Goal: Information Seeking & Learning: Find specific page/section

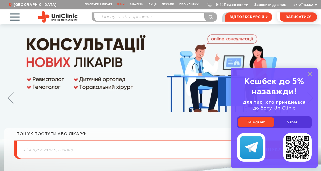
click at [122, 4] on link "Ціни" at bounding box center [120, 4] width 13 height 9
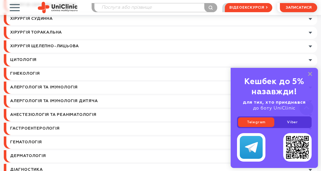
scroll to position [253, 0]
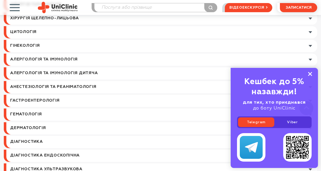
click at [309, 75] on rect at bounding box center [310, 74] width 4 height 4
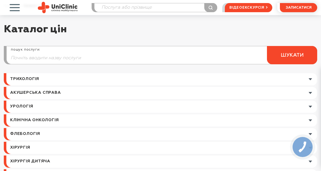
scroll to position [0, 0]
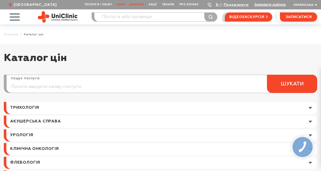
click at [138, 5] on link "Аналізи" at bounding box center [136, 4] width 19 height 9
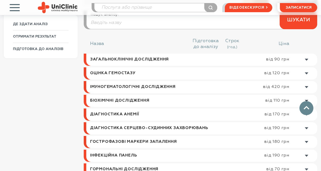
click at [305, 58] on link at bounding box center [201, 59] width 231 height 12
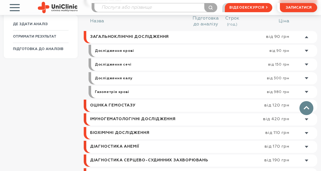
scroll to position [200, 0]
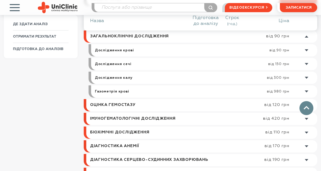
click at [306, 49] on link at bounding box center [205, 50] width 223 height 12
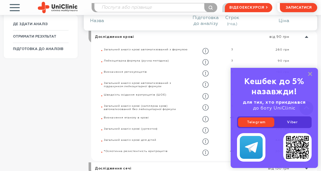
scroll to position [214, 0]
click at [309, 75] on rect at bounding box center [310, 74] width 4 height 4
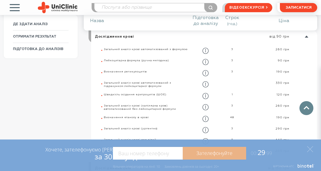
click at [311, 148] on icon at bounding box center [310, 149] width 6 height 6
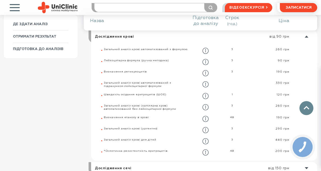
click at [114, 7] on input "search" at bounding box center [155, 7] width 122 height 9
type input "забор крові"
click at [204, 3] on button "submit" at bounding box center [210, 7] width 13 height 9
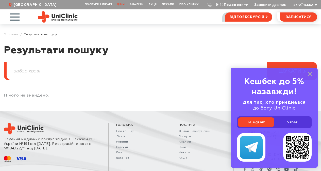
click at [120, 6] on link "Ціни" at bounding box center [120, 4] width 13 height 9
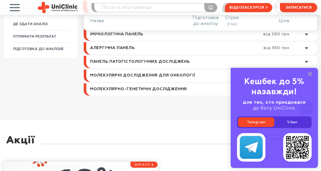
scroll to position [304, 0]
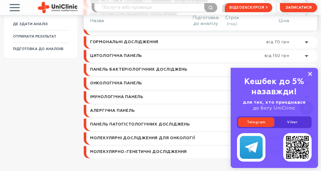
click at [310, 73] on icon at bounding box center [310, 74] width 4 height 4
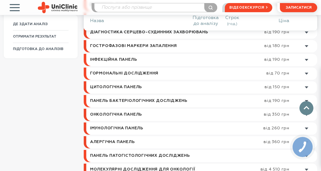
scroll to position [279, 0]
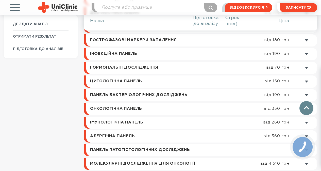
click at [305, 96] on link at bounding box center [201, 95] width 231 height 12
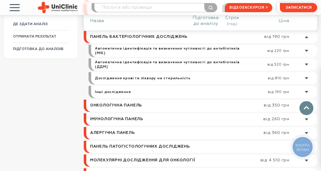
scroll to position [337, 0]
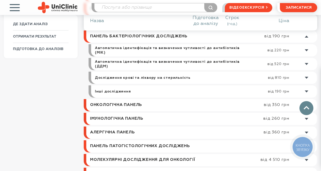
click at [306, 90] on link at bounding box center [205, 91] width 223 height 12
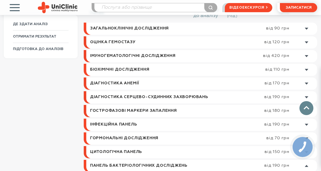
scroll to position [189, 0]
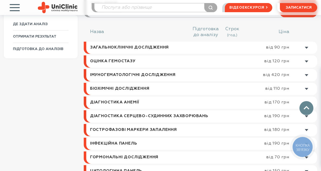
click at [306, 48] on link at bounding box center [201, 48] width 231 height 12
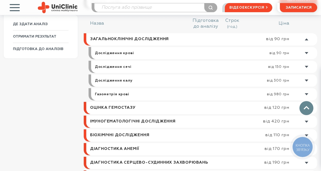
scroll to position [200, 0]
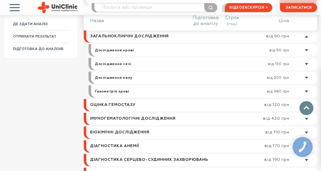
click at [305, 50] on link at bounding box center [205, 50] width 223 height 12
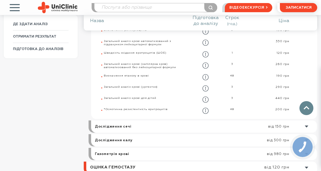
scroll to position [265, 0]
